Goal: Use online tool/utility: Utilize a website feature to perform a specific function

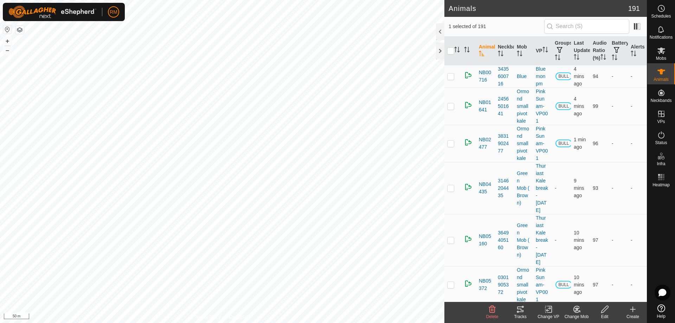
click at [519, 313] on icon at bounding box center [520, 309] width 8 height 8
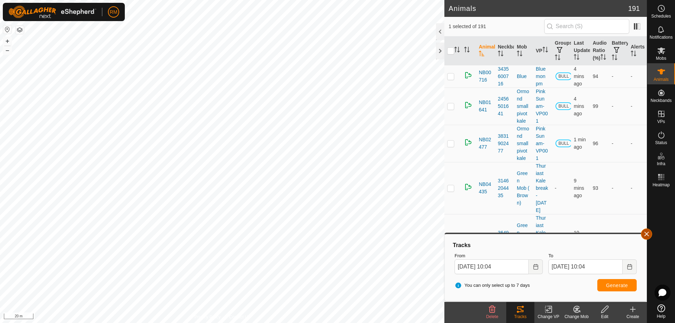
click at [646, 233] on button "button" at bounding box center [646, 234] width 11 height 11
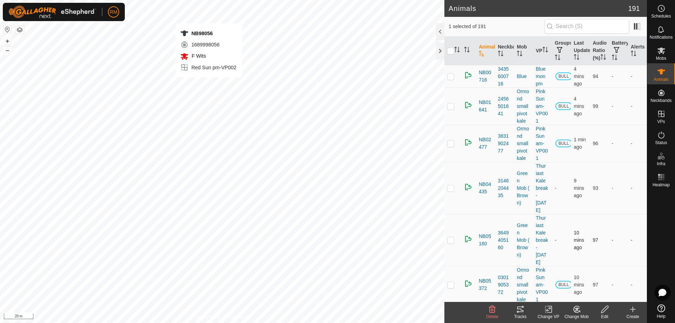
checkbox input "false"
checkbox input "true"
click at [521, 309] on icon at bounding box center [520, 309] width 8 height 8
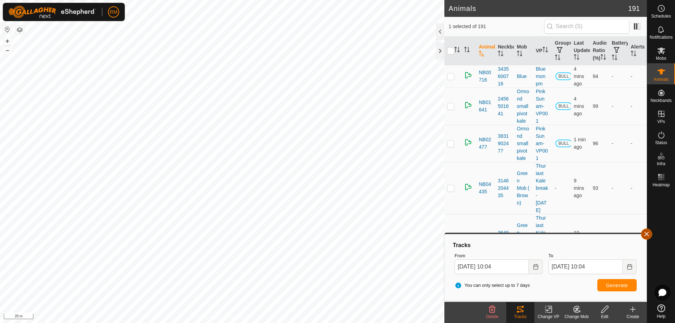
click at [646, 233] on span "button" at bounding box center [647, 234] width 6 height 6
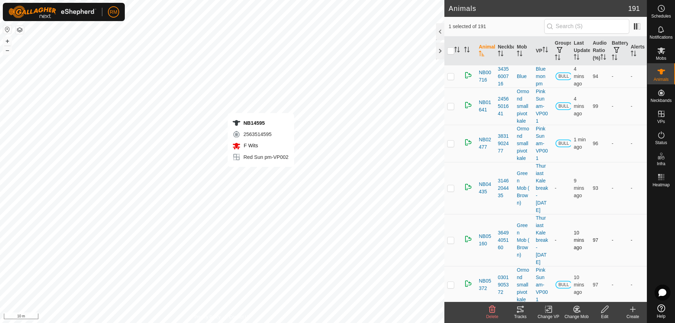
checkbox input "true"
checkbox input "false"
click at [522, 310] on icon at bounding box center [520, 309] width 8 height 8
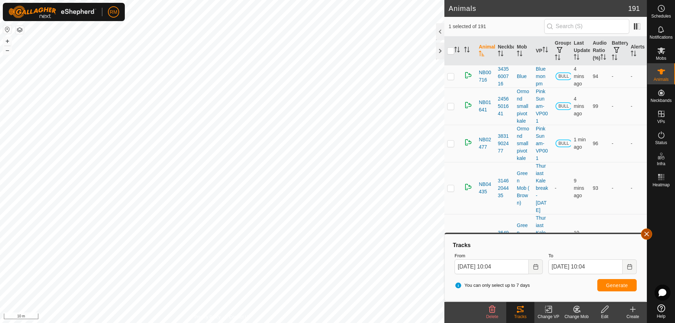
click at [648, 233] on button "button" at bounding box center [646, 234] width 11 height 11
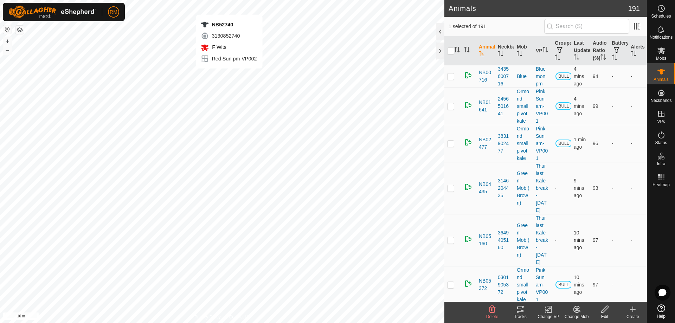
checkbox input "false"
checkbox input "true"
click at [522, 312] on icon at bounding box center [520, 310] width 6 height 6
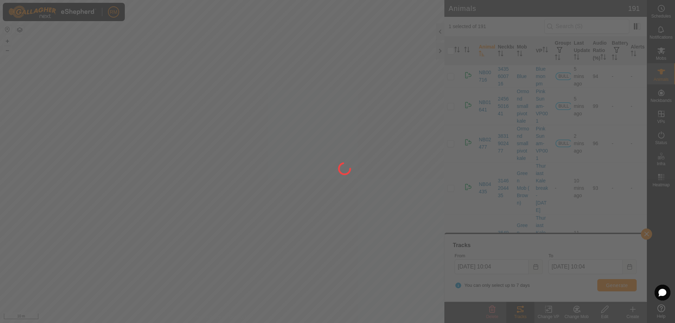
drag, startPoint x: 252, startPoint y: 227, endPoint x: 287, endPoint y: 213, distance: 37.3
click at [287, 213] on div at bounding box center [337, 161] width 675 height 323
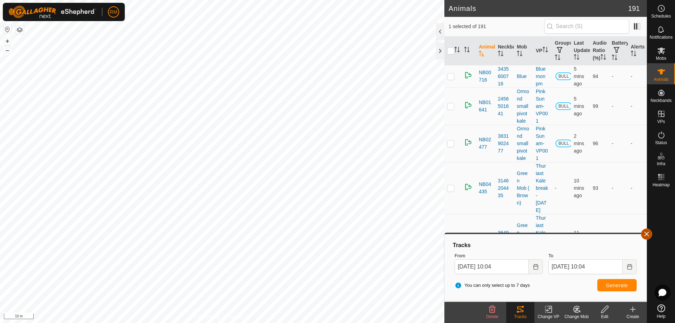
click at [645, 235] on button "button" at bounding box center [646, 234] width 11 height 11
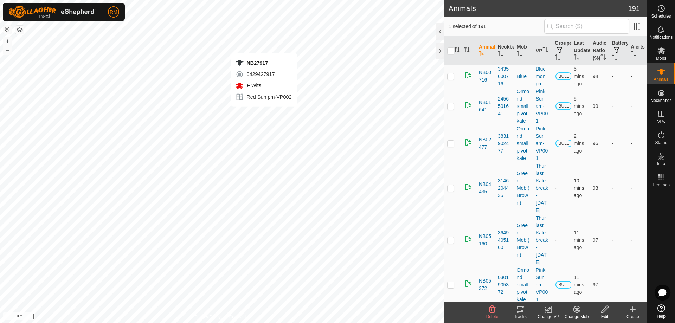
checkbox input "true"
checkbox input "false"
click at [518, 309] on icon at bounding box center [520, 310] width 6 height 6
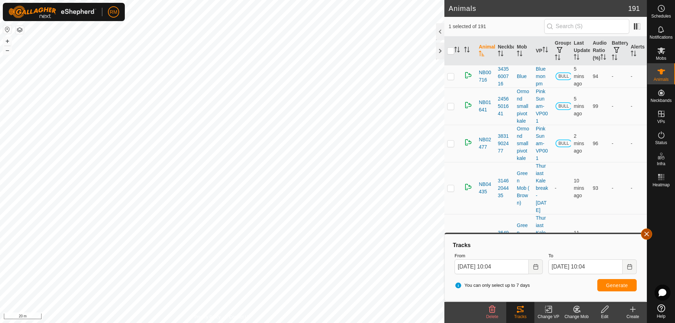
click at [649, 237] on button "button" at bounding box center [646, 234] width 11 height 11
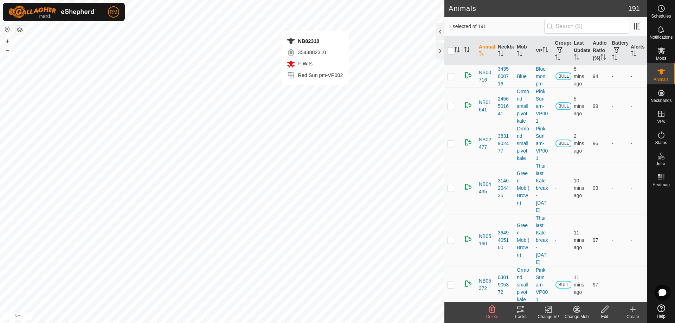
checkbox input "false"
checkbox input "true"
click at [518, 310] on icon at bounding box center [520, 309] width 8 height 8
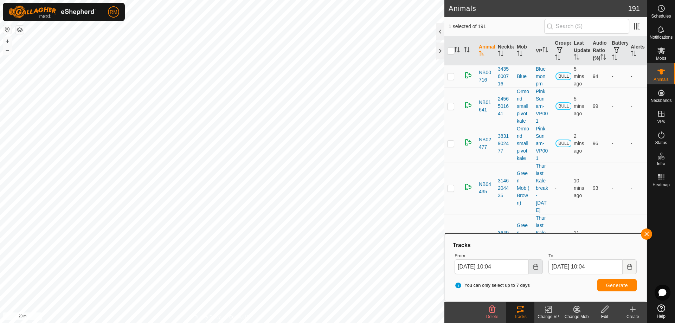
click at [536, 268] on icon "Choose Date" at bounding box center [536, 267] width 6 height 6
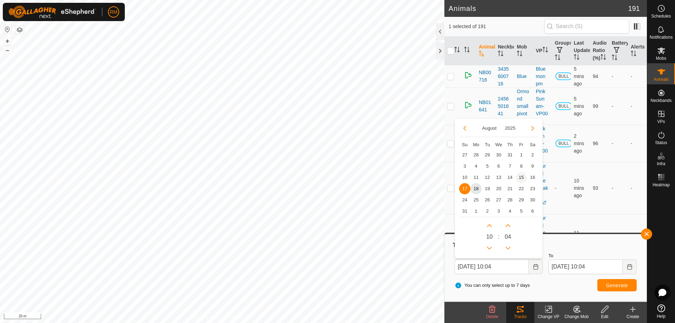
click at [523, 177] on span "15" at bounding box center [521, 177] width 11 height 11
type input "[DATE] 10:04"
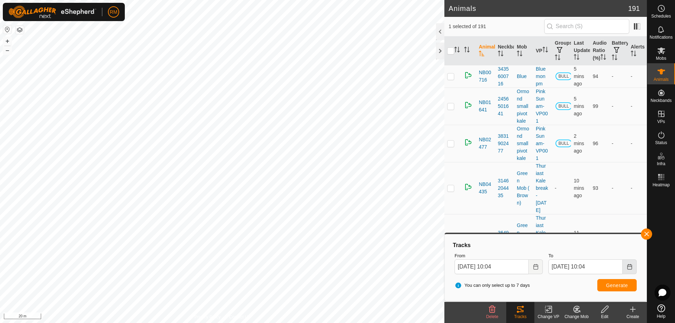
click at [629, 268] on icon "Choose Date" at bounding box center [630, 267] width 6 height 6
click at [628, 177] on span "16" at bounding box center [626, 177] width 11 height 11
type input "[DATE] 10:04"
click at [621, 286] on span "Generate" at bounding box center [617, 286] width 22 height 6
checkbox input "true"
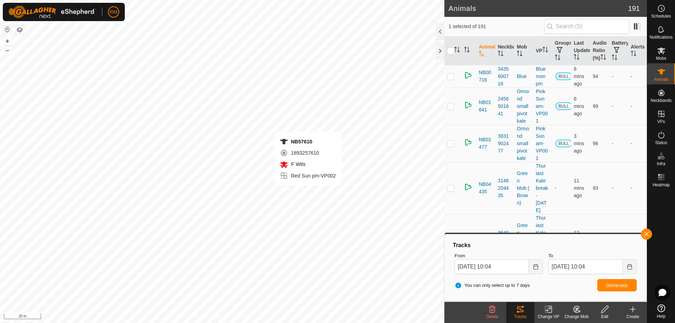
checkbox input "false"
click at [518, 310] on icon at bounding box center [520, 309] width 8 height 8
click at [615, 286] on span "Generate" at bounding box center [617, 286] width 22 height 6
checkbox input "false"
checkbox input "true"
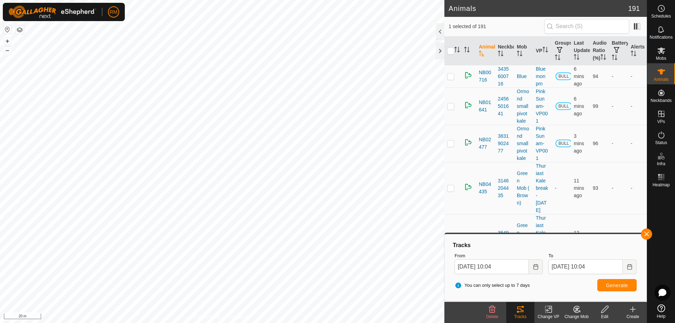
click at [519, 311] on icon at bounding box center [520, 309] width 8 height 8
click at [622, 287] on span "Generate" at bounding box center [617, 286] width 22 height 6
checkbox input "true"
checkbox input "false"
click at [521, 311] on icon at bounding box center [520, 309] width 8 height 8
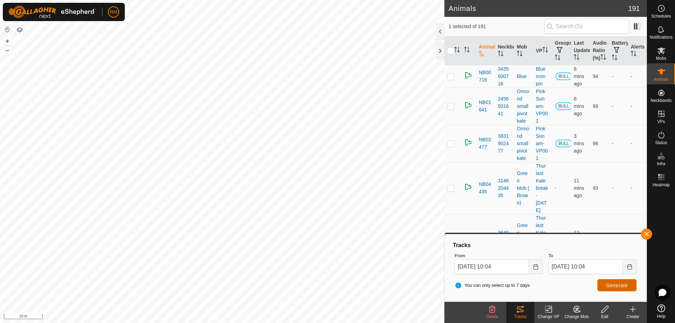
click at [610, 285] on span "Generate" at bounding box center [617, 286] width 22 height 6
checkbox input "true"
checkbox input "false"
click at [523, 314] on div "Tracks" at bounding box center [520, 317] width 28 height 6
click at [615, 286] on span "Generate" at bounding box center [617, 286] width 22 height 6
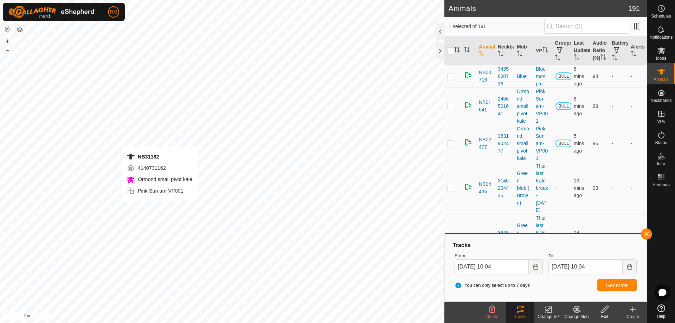
checkbox input "false"
checkbox input "true"
click at [523, 314] on div "Tracks" at bounding box center [520, 312] width 28 height 21
click at [618, 283] on span "Generate" at bounding box center [617, 286] width 22 height 6
click at [647, 233] on button "button" at bounding box center [646, 234] width 11 height 11
